Goal: Communication & Community: Answer question/provide support

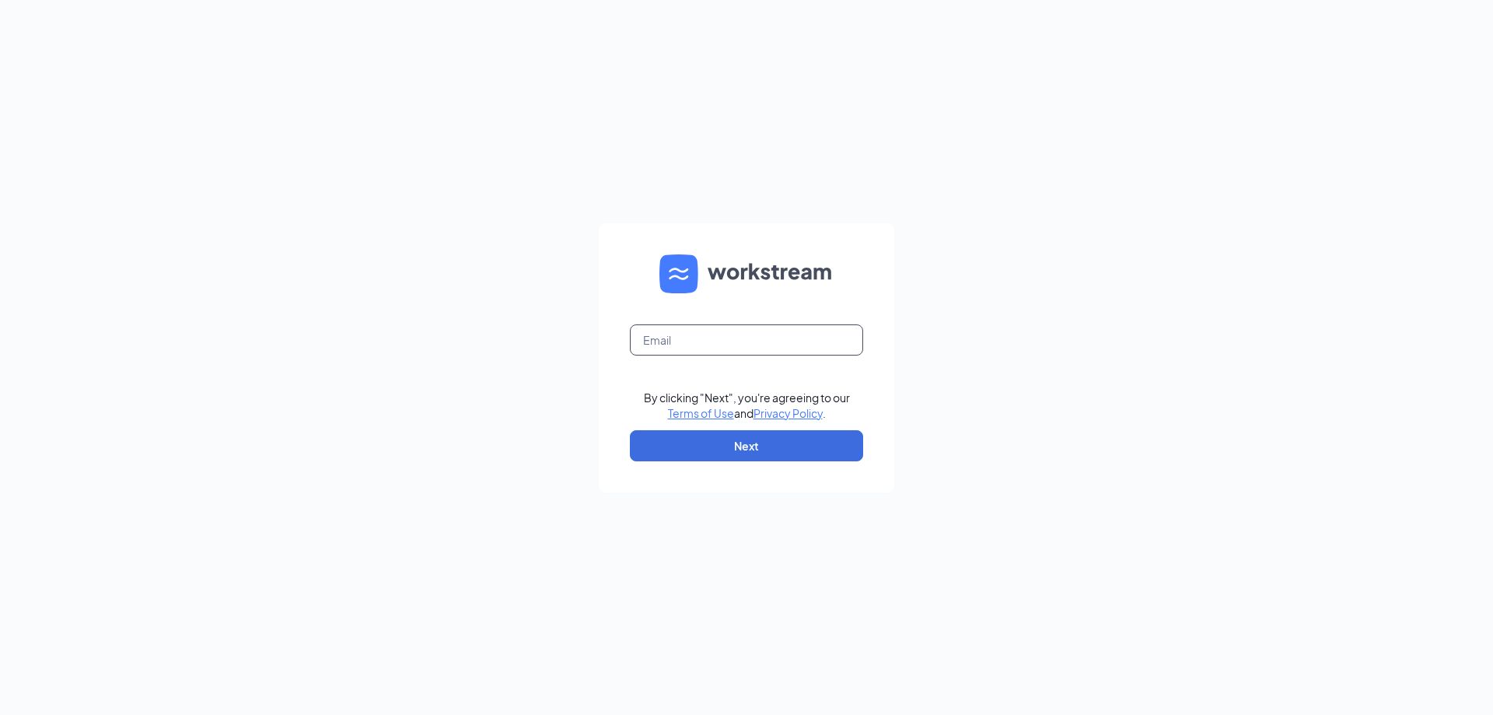
click at [663, 348] on input "text" at bounding box center [746, 339] width 233 height 31
type input "jjs2764@northshoresubs.com"
click at [690, 444] on button "Next" at bounding box center [746, 445] width 233 height 31
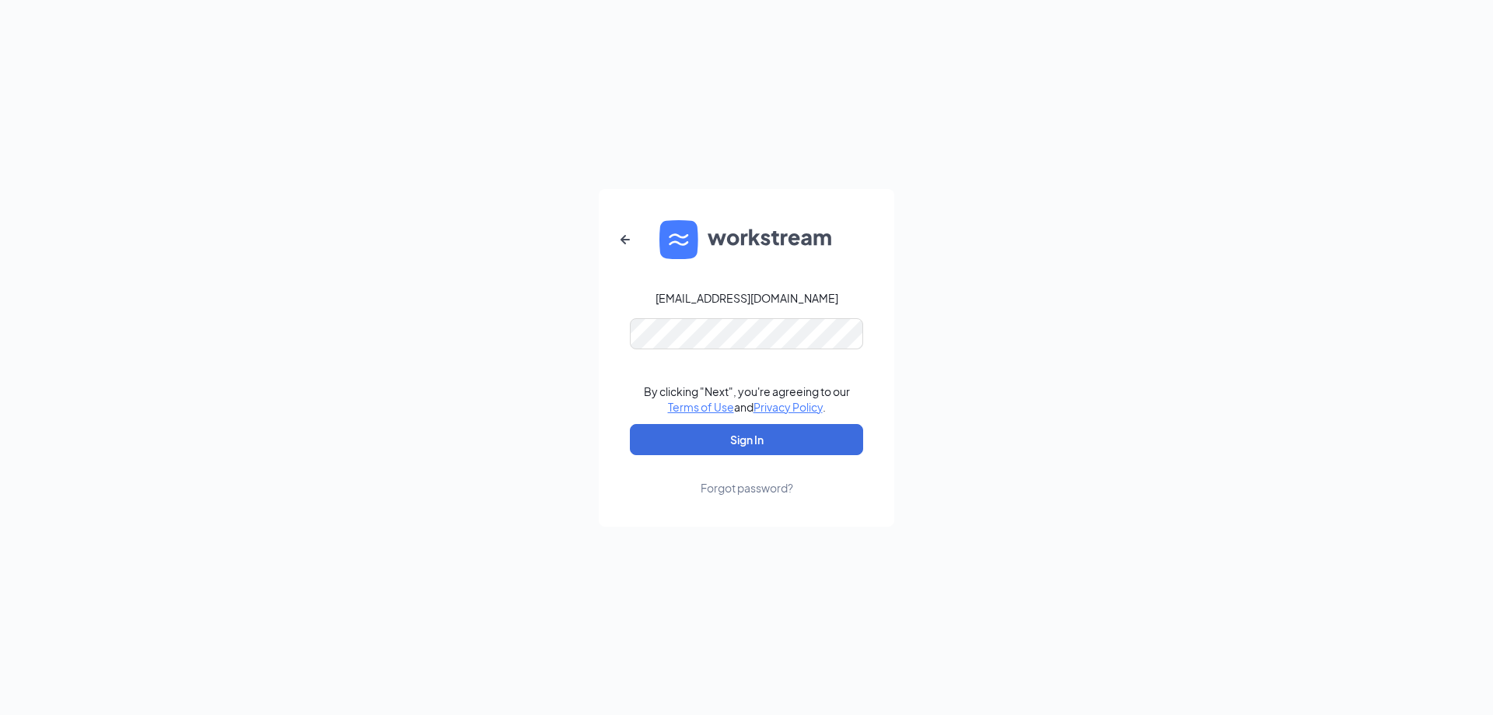
click at [781, 355] on form "jjs2764@northshoresubs.com By clicking "Next", you're agreeing to our Terms of …" at bounding box center [746, 357] width 295 height 337
click at [731, 447] on button "Sign In" at bounding box center [746, 439] width 233 height 31
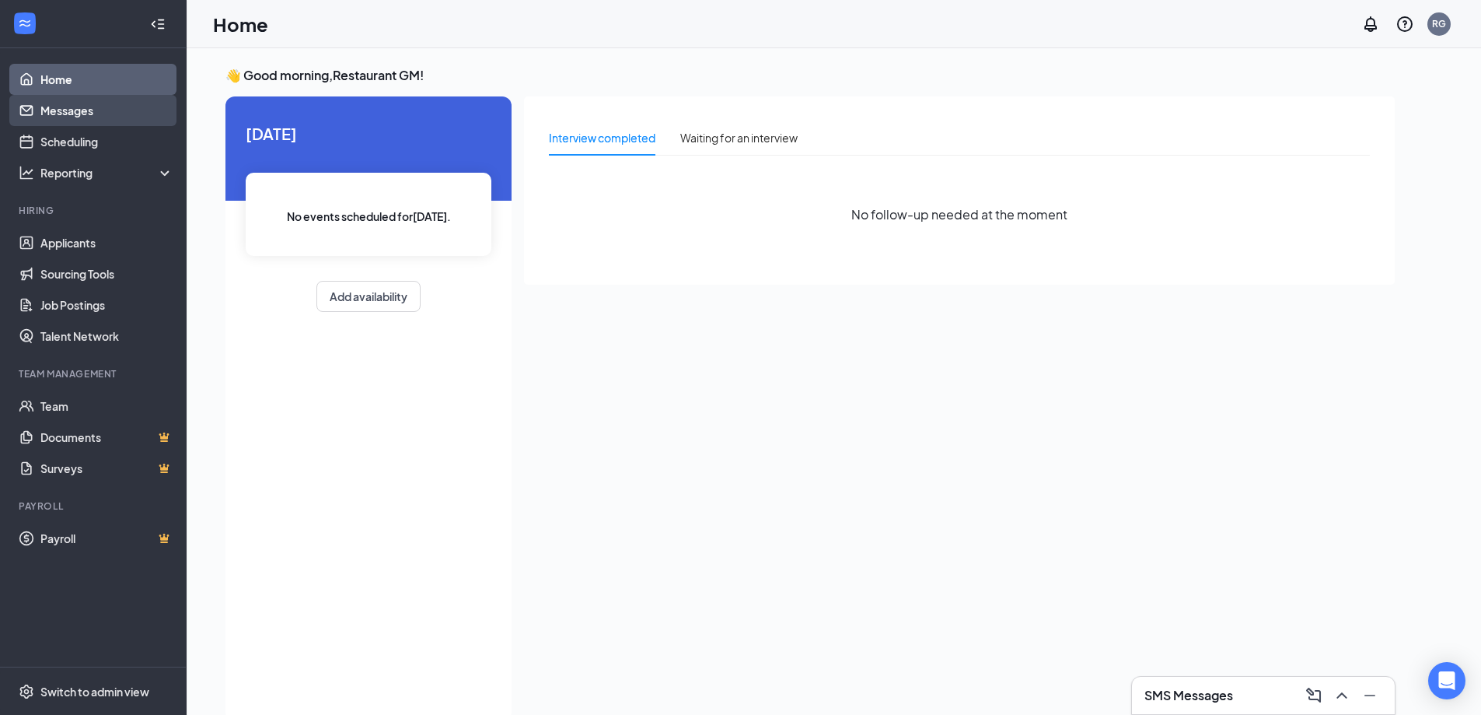
click at [96, 109] on link "Messages" at bounding box center [106, 110] width 133 height 31
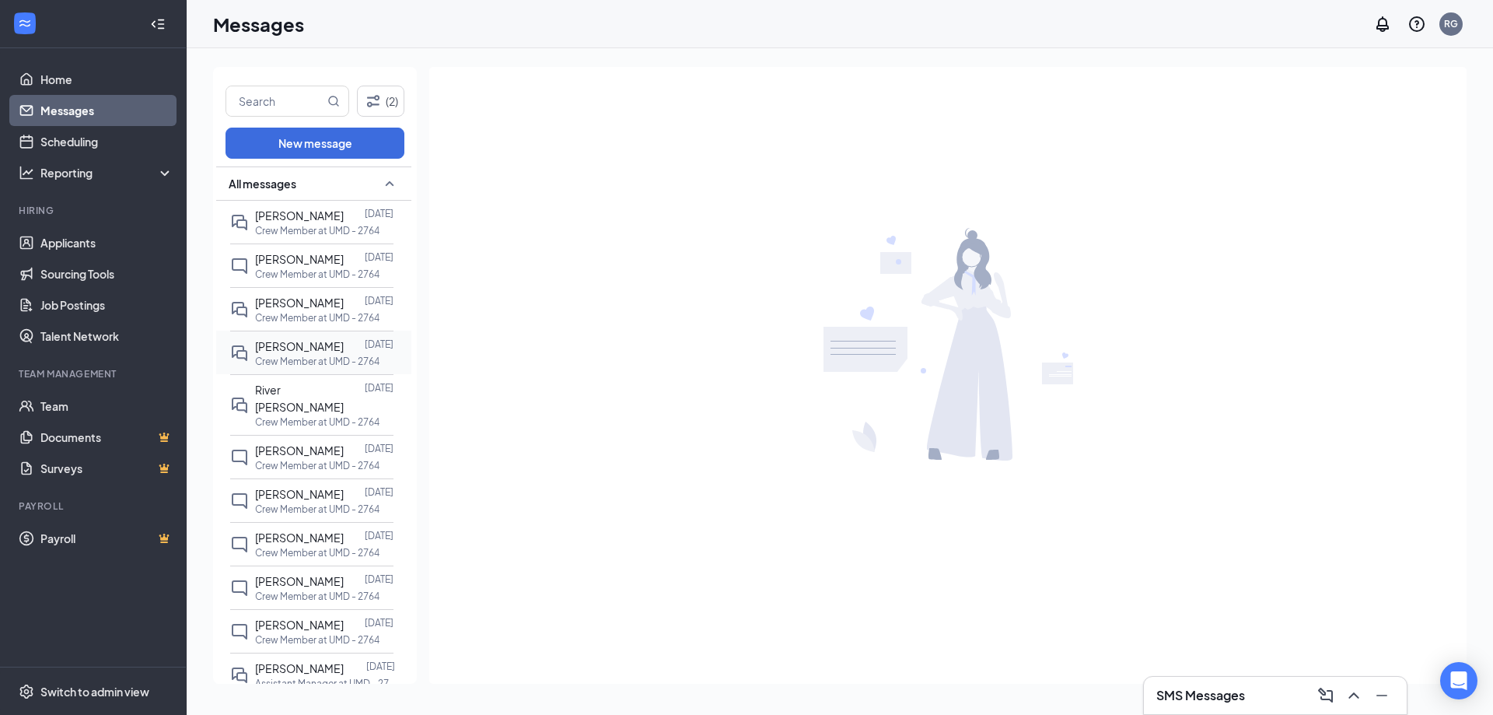
click at [309, 354] on div "[PERSON_NAME]" at bounding box center [299, 345] width 89 height 17
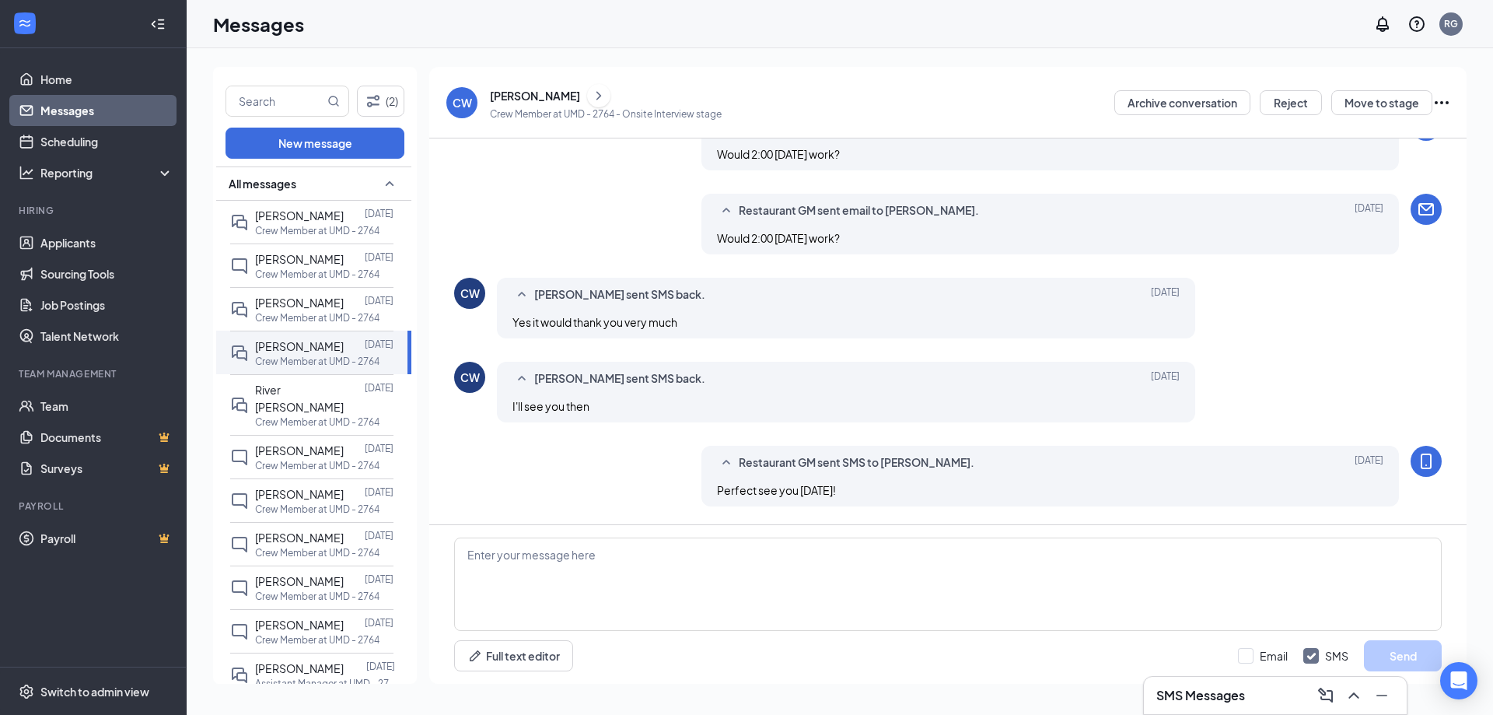
scroll to position [504, 0]
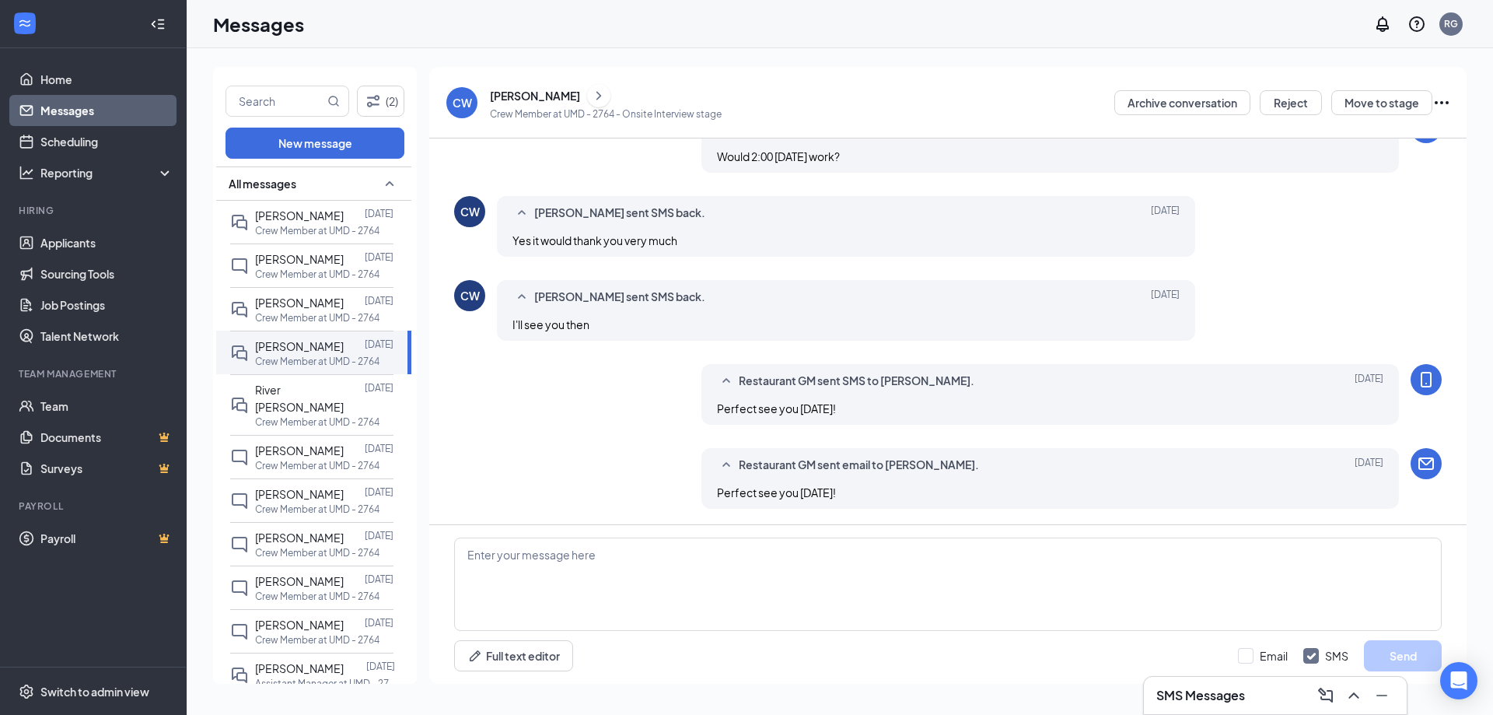
click at [550, 98] on div "[PERSON_NAME]" at bounding box center [535, 96] width 90 height 16
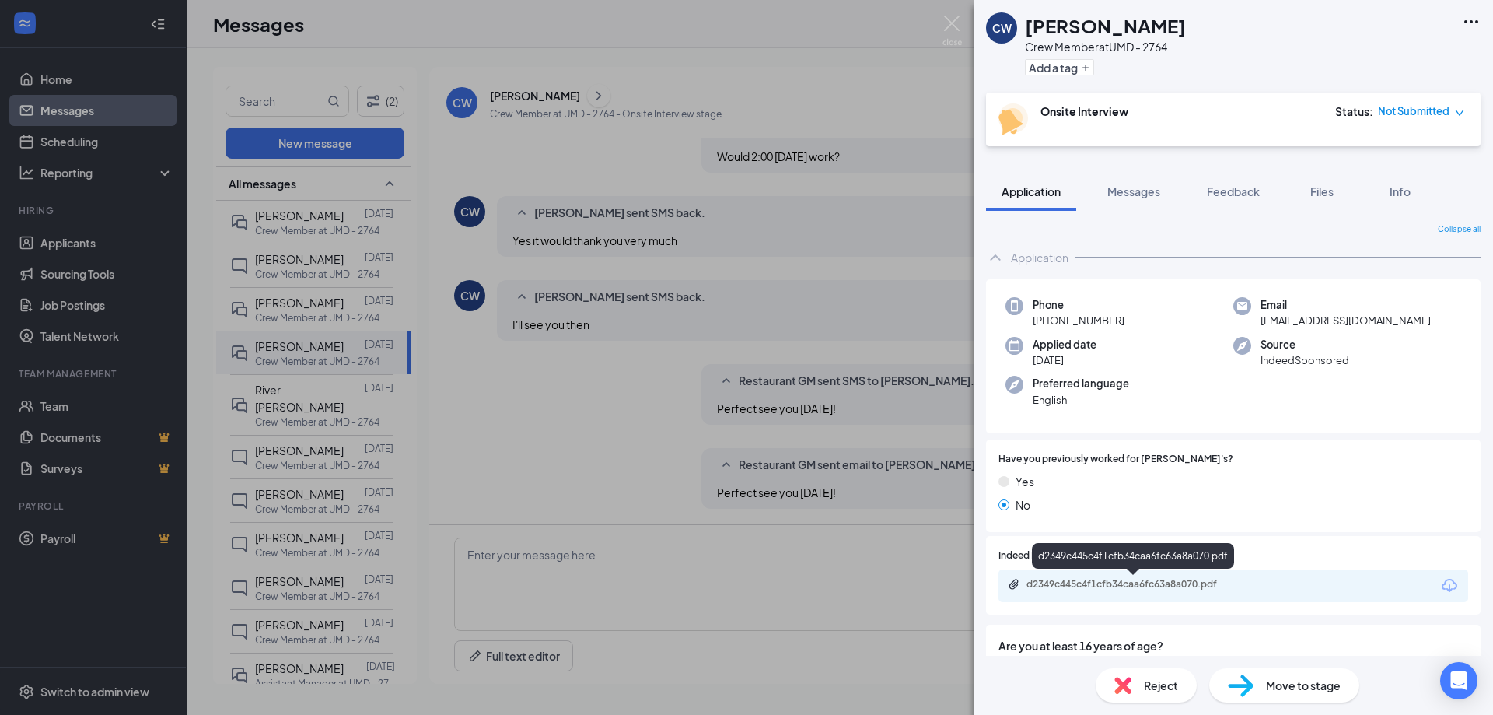
click at [1168, 579] on div "d2349c445c4f1cfb34caa6fc63a8a070.pdf" at bounding box center [1135, 584] width 218 height 12
